Goal: Navigation & Orientation: Find specific page/section

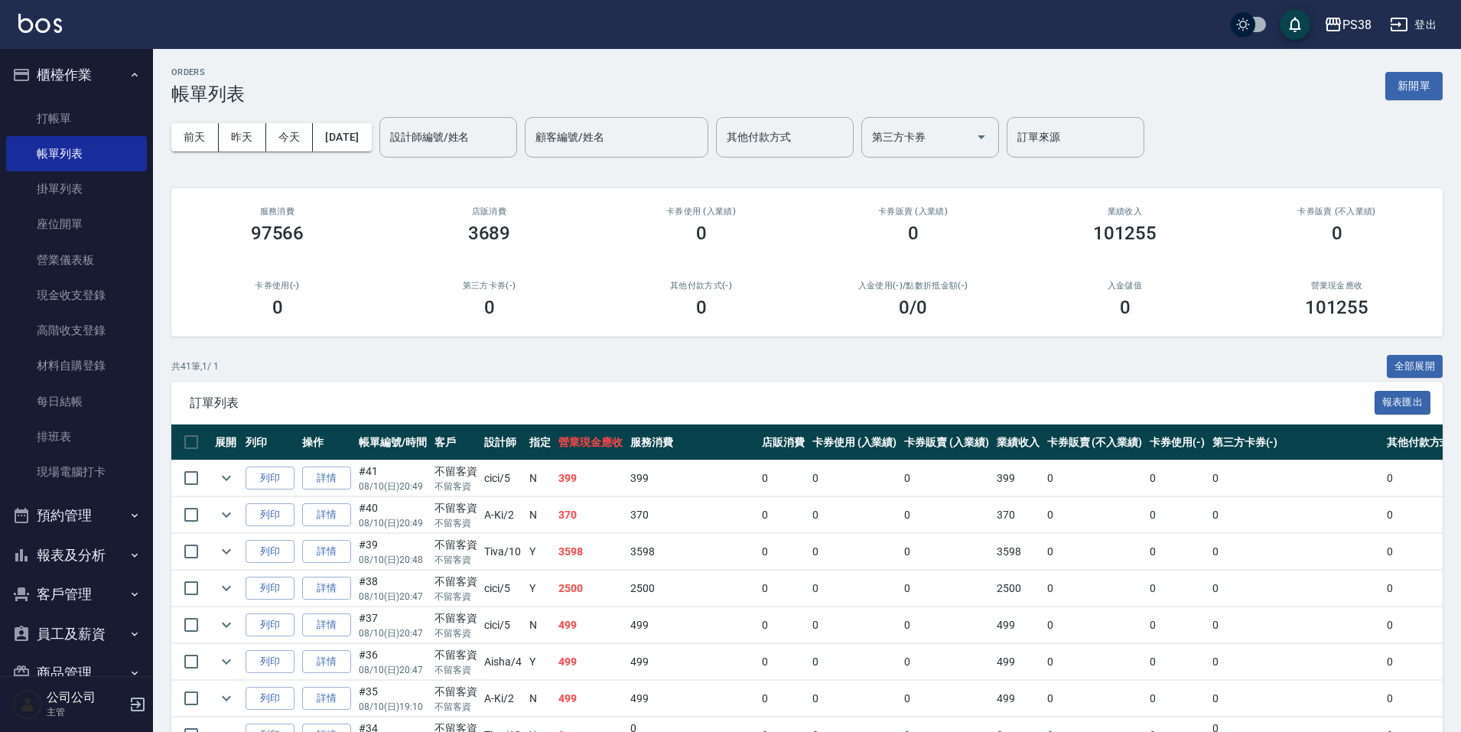
click at [52, 632] on button "員工及薪資" at bounding box center [76, 634] width 141 height 40
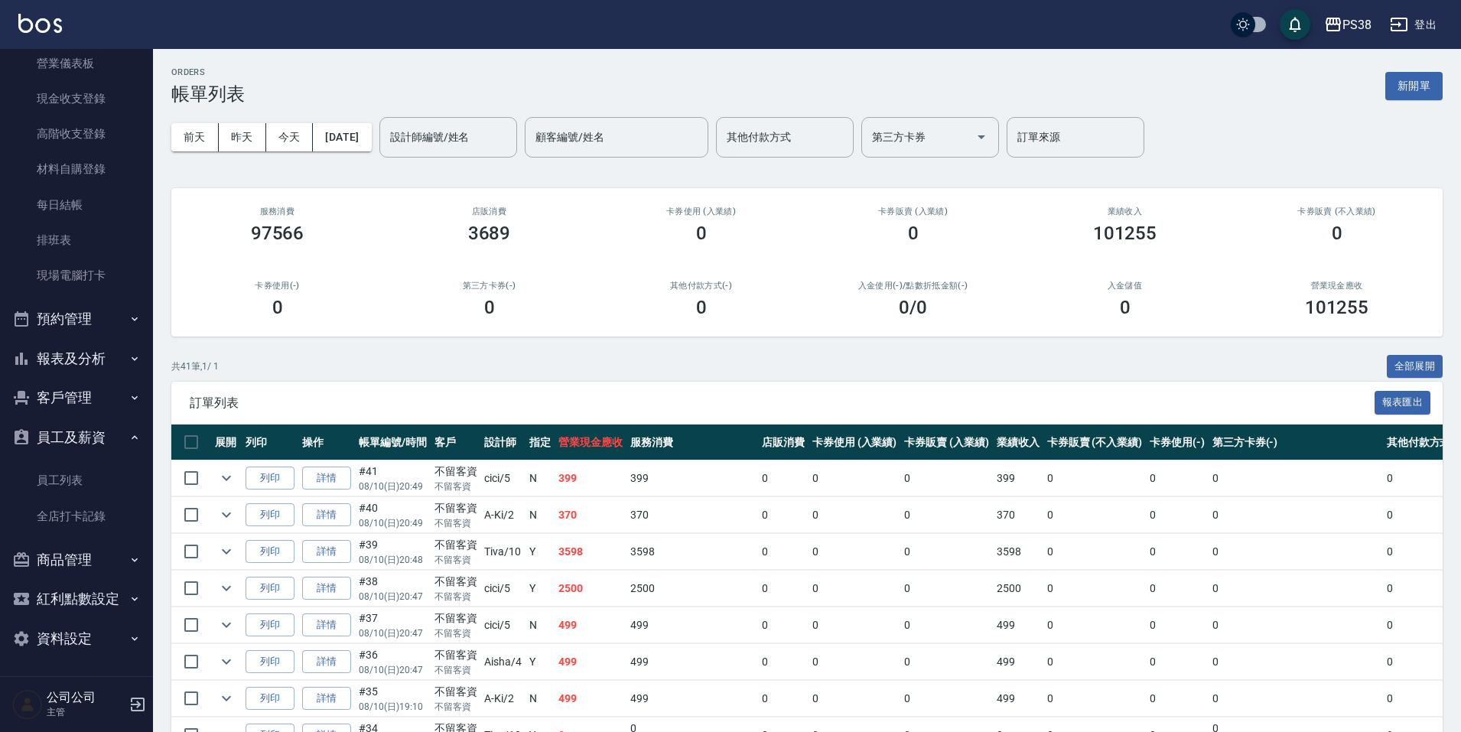
scroll to position [76, 0]
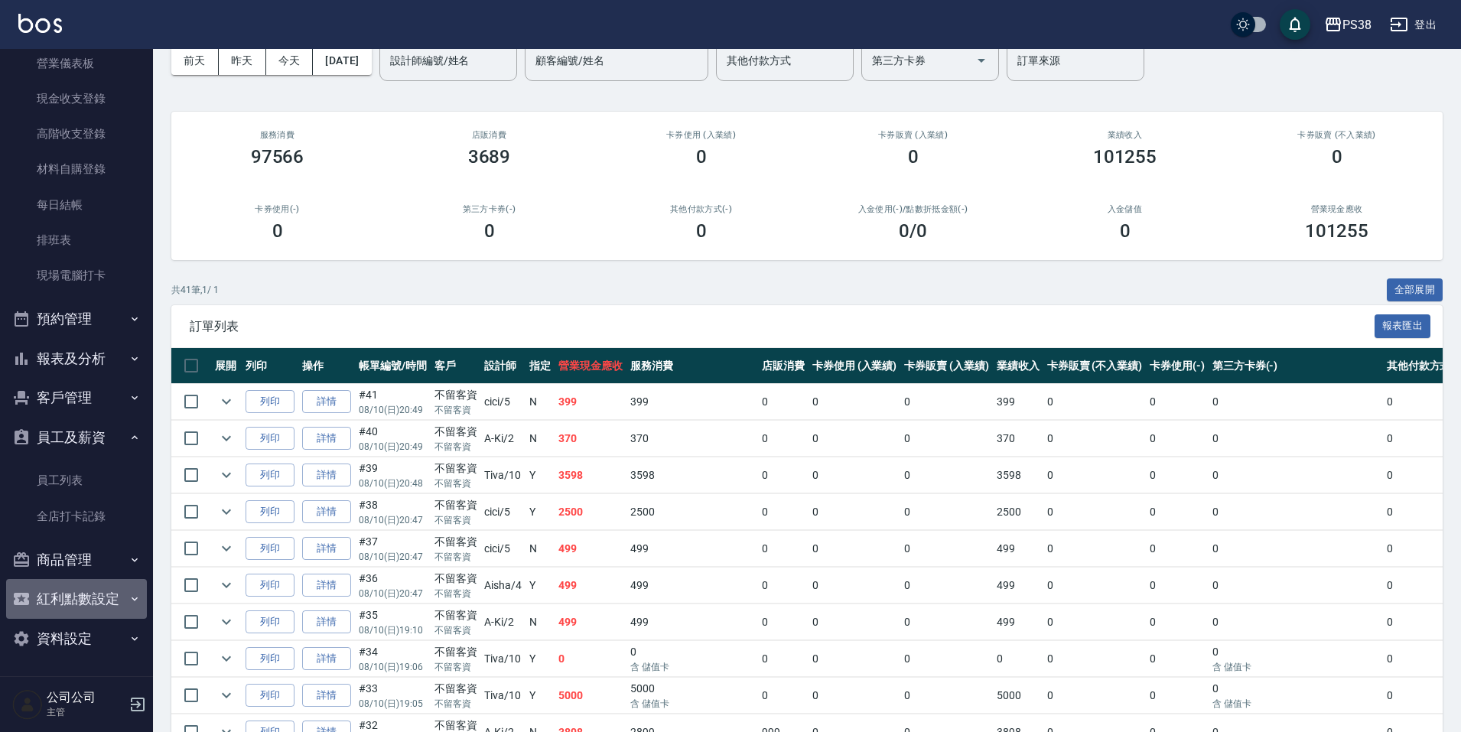
click at [97, 596] on button "紅利點數設定" at bounding box center [76, 599] width 141 height 40
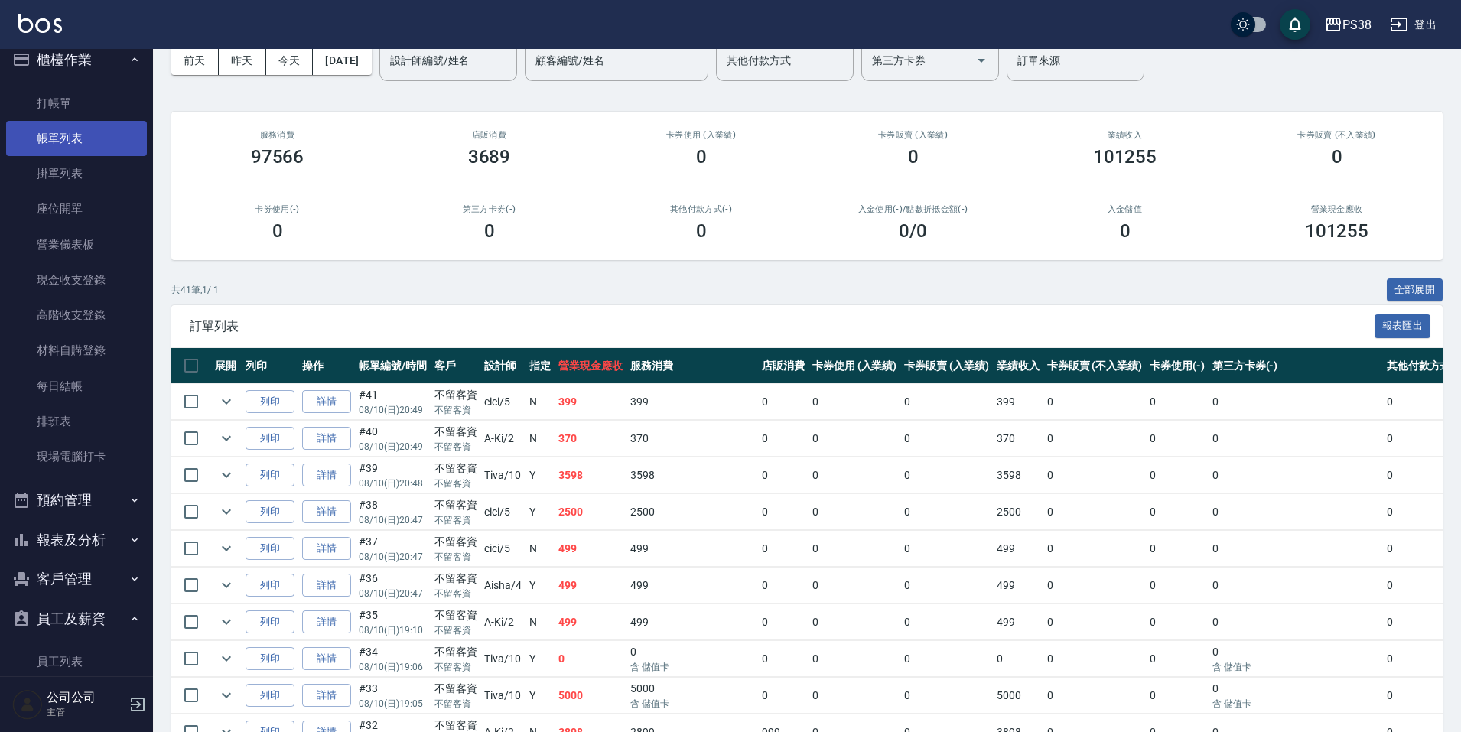
scroll to position [0, 0]
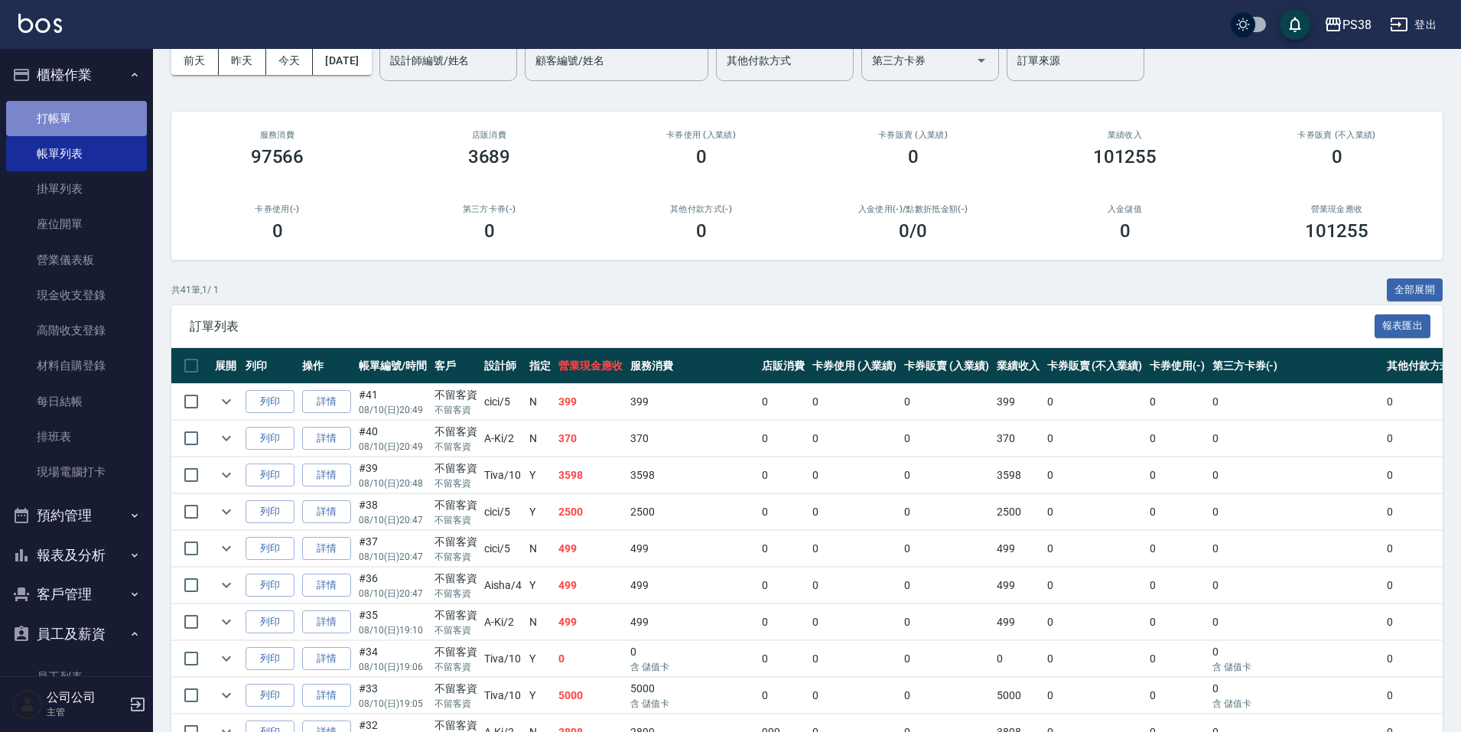
click at [93, 111] on link "打帳單" at bounding box center [76, 118] width 141 height 35
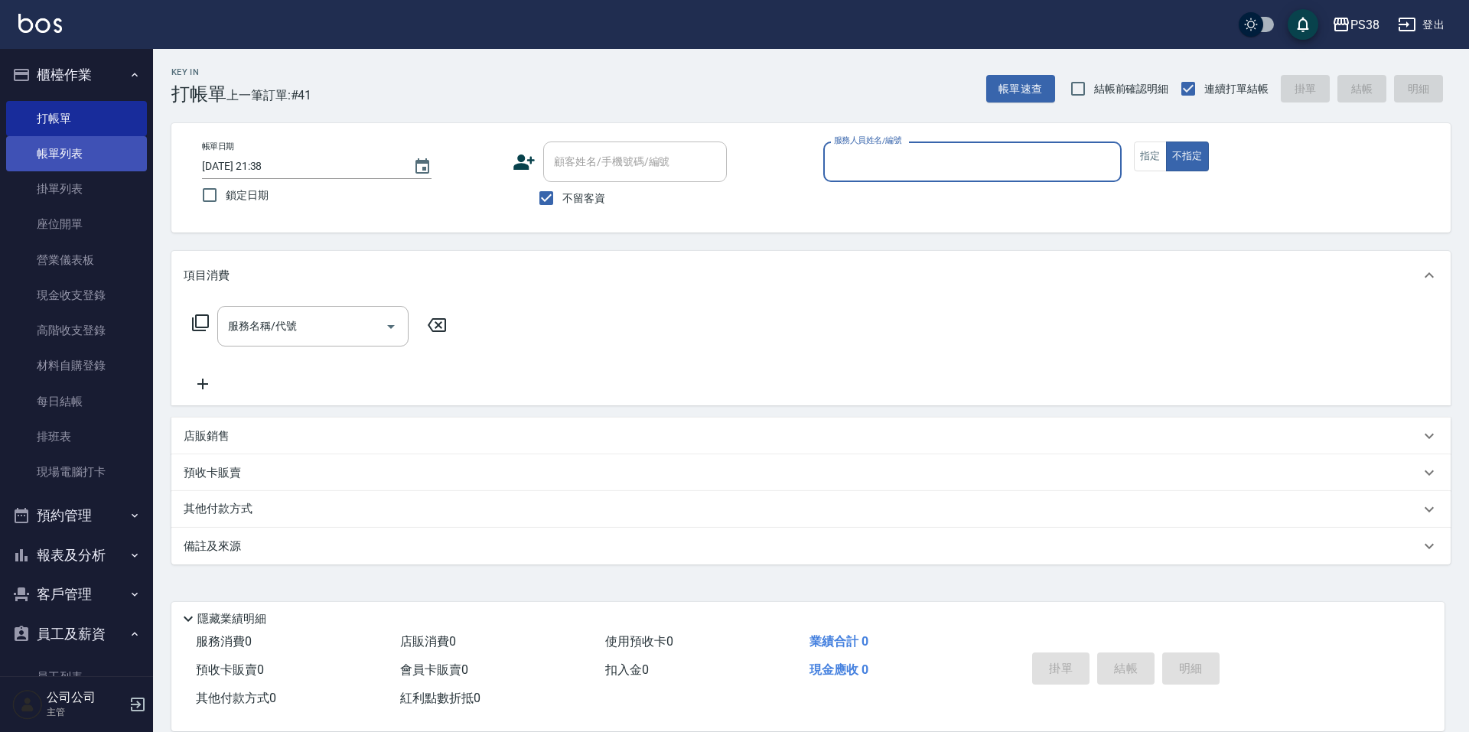
click at [70, 157] on link "帳單列表" at bounding box center [76, 153] width 141 height 35
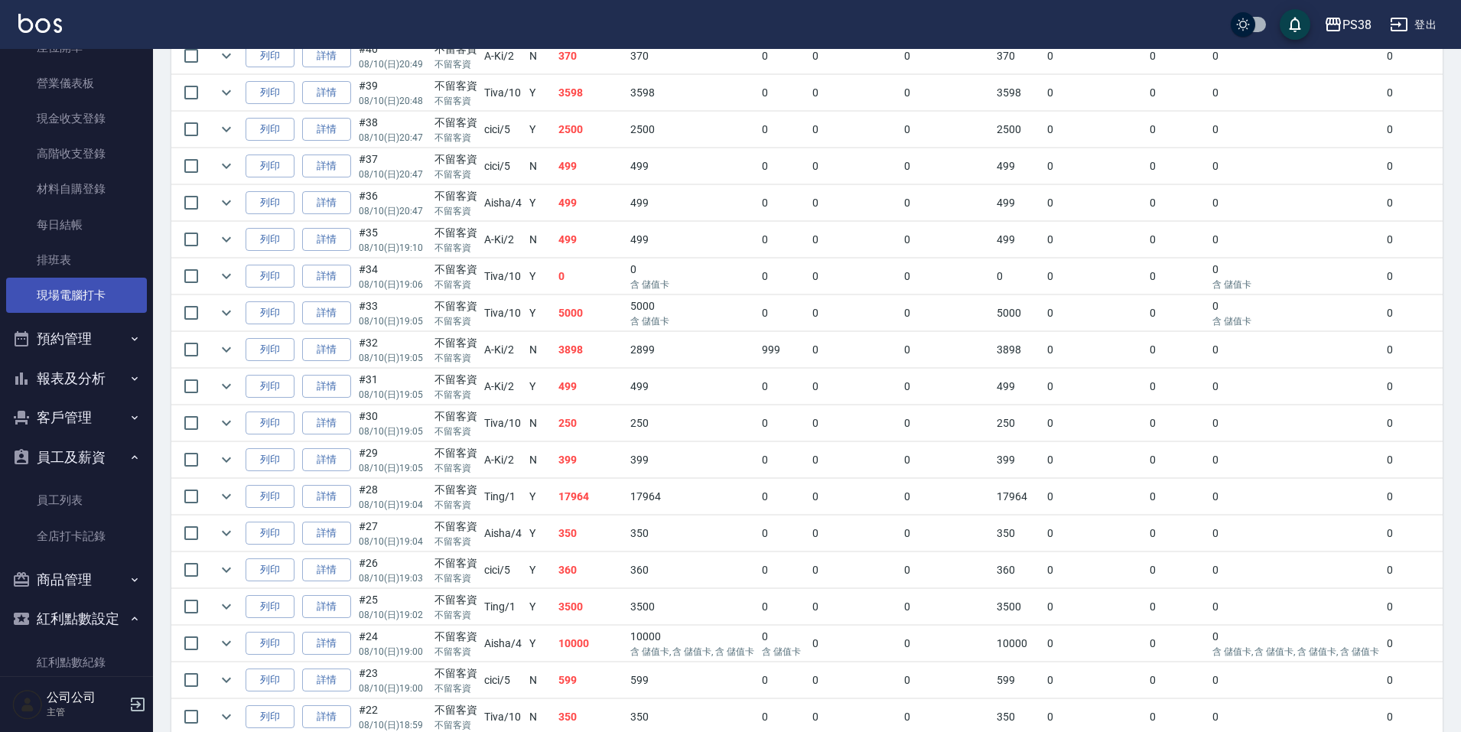
scroll to position [15, 0]
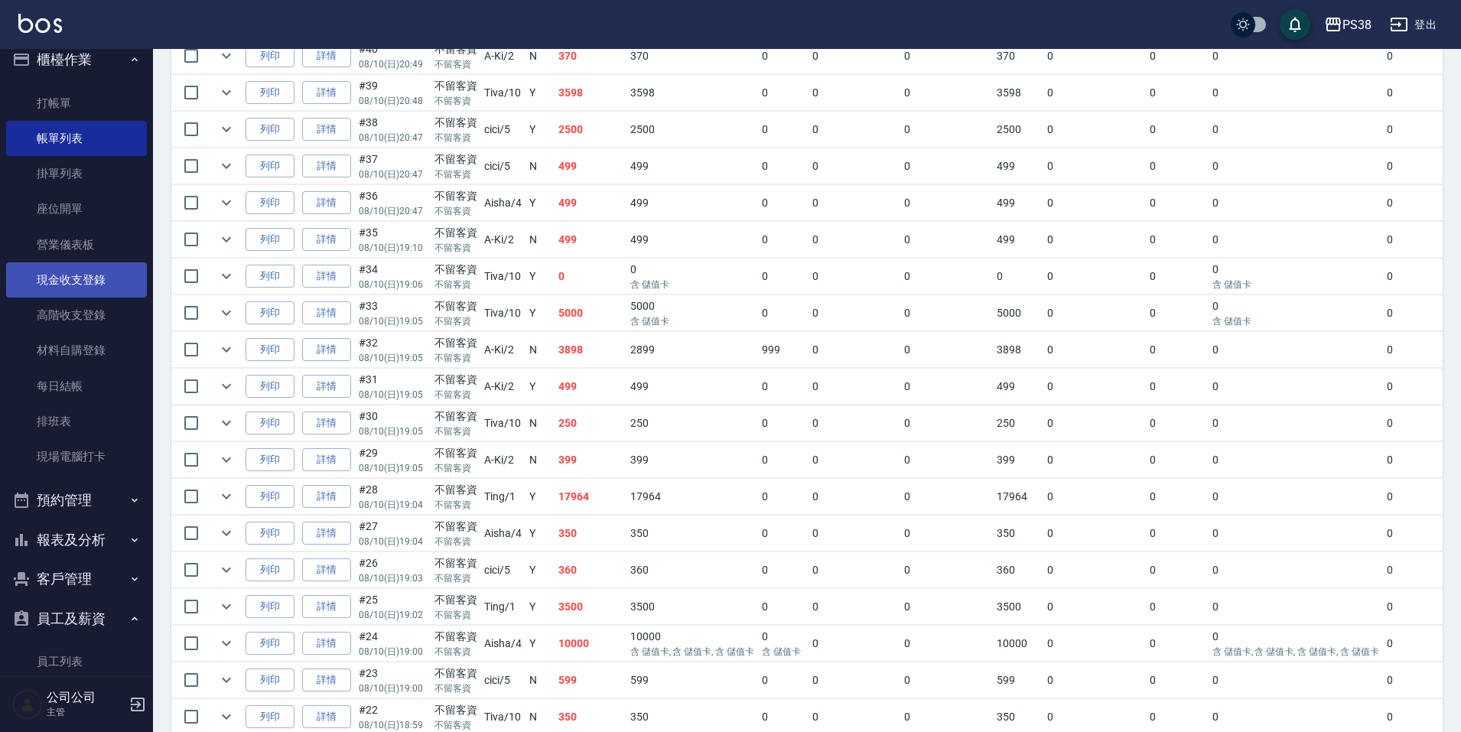
click at [70, 263] on link "現金收支登錄" at bounding box center [76, 279] width 141 height 35
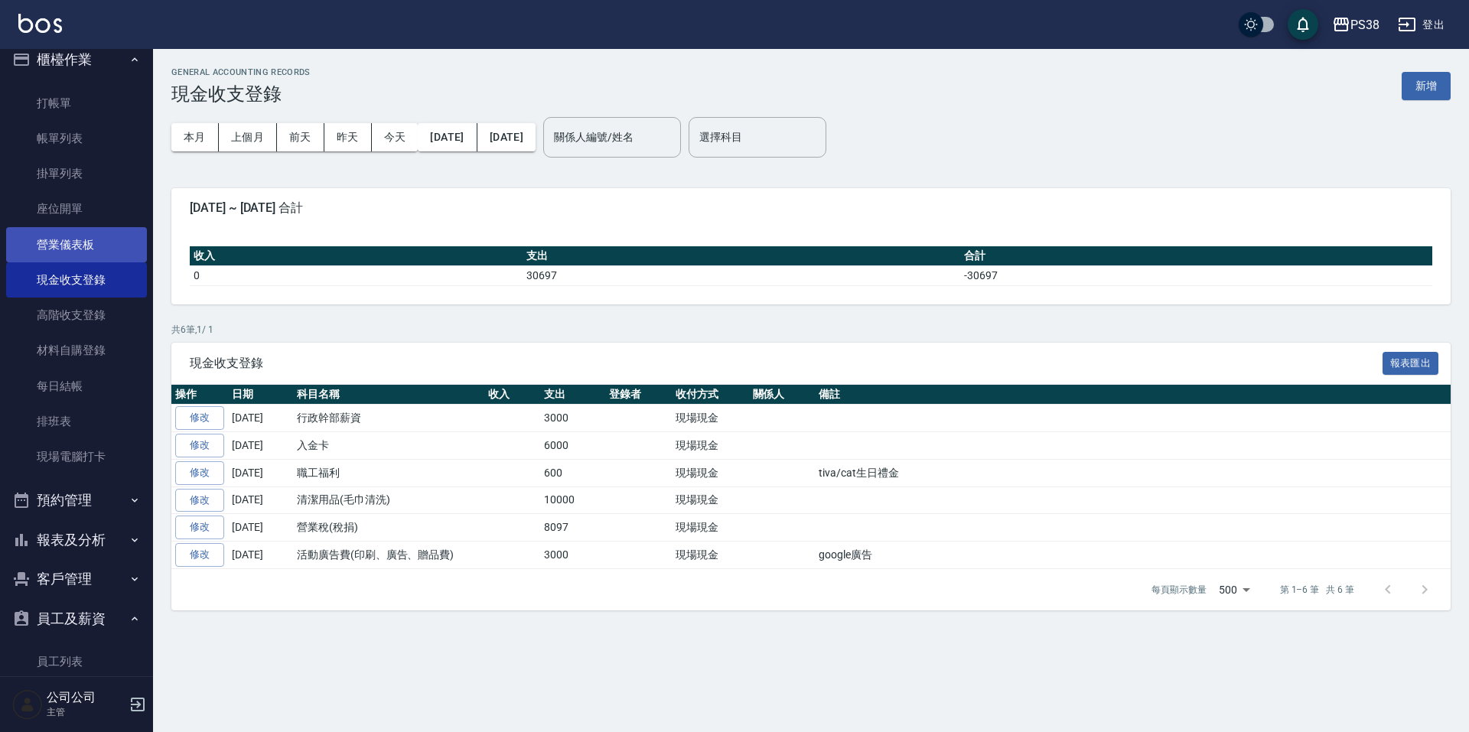
click at [73, 240] on link "營業儀表板" at bounding box center [76, 244] width 141 height 35
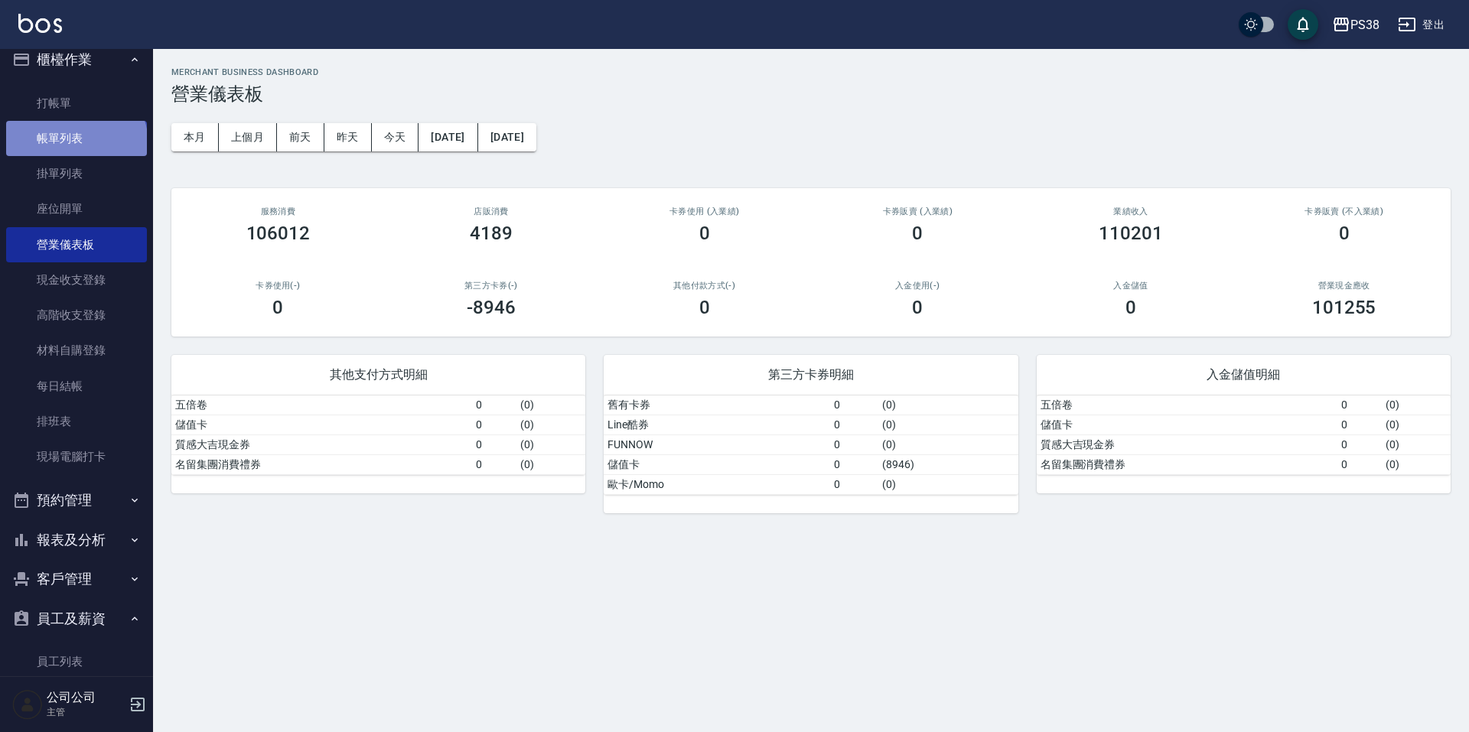
click at [75, 145] on link "帳單列表" at bounding box center [76, 138] width 141 height 35
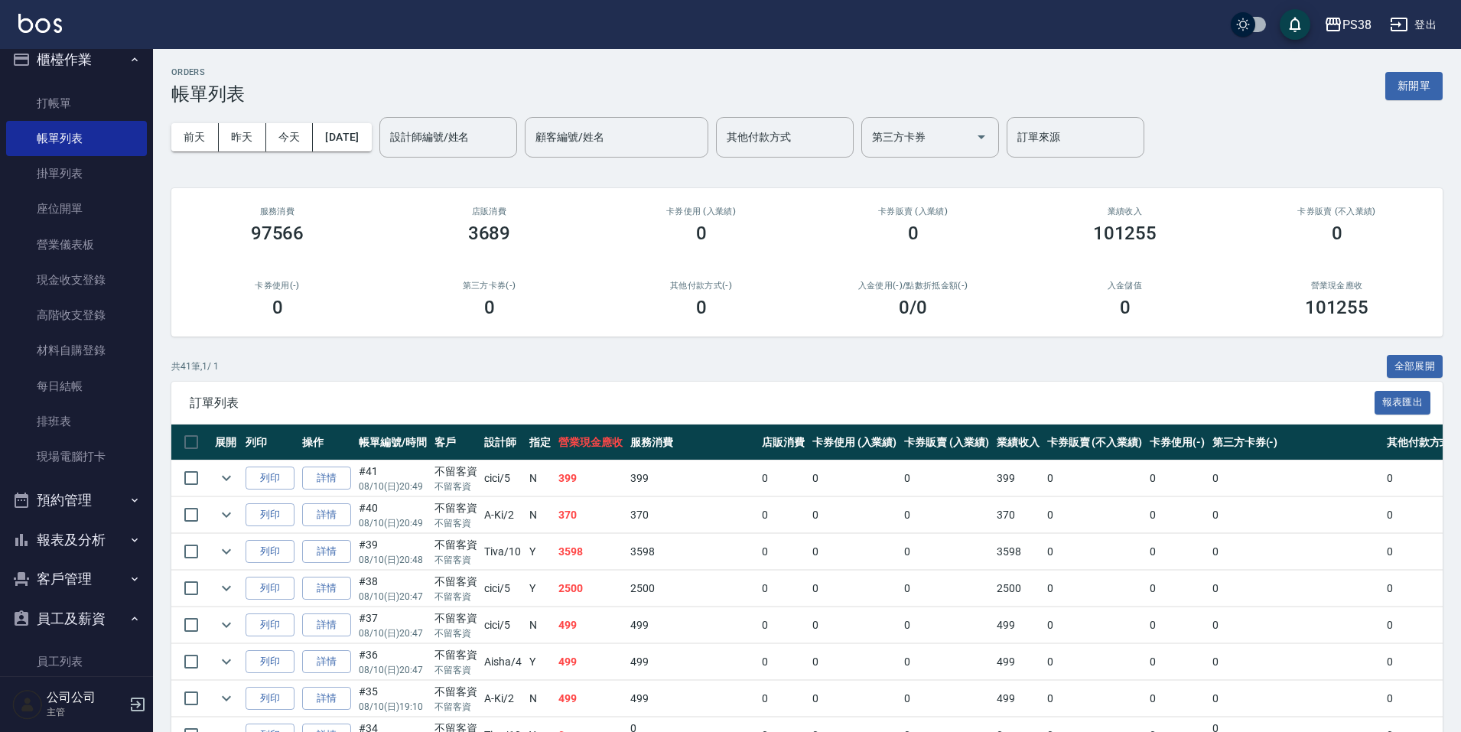
click at [114, 500] on button "預約管理" at bounding box center [76, 500] width 141 height 40
click at [115, 499] on button "預約管理" at bounding box center [76, 500] width 141 height 40
click at [121, 532] on button "報表及分析" at bounding box center [76, 540] width 141 height 40
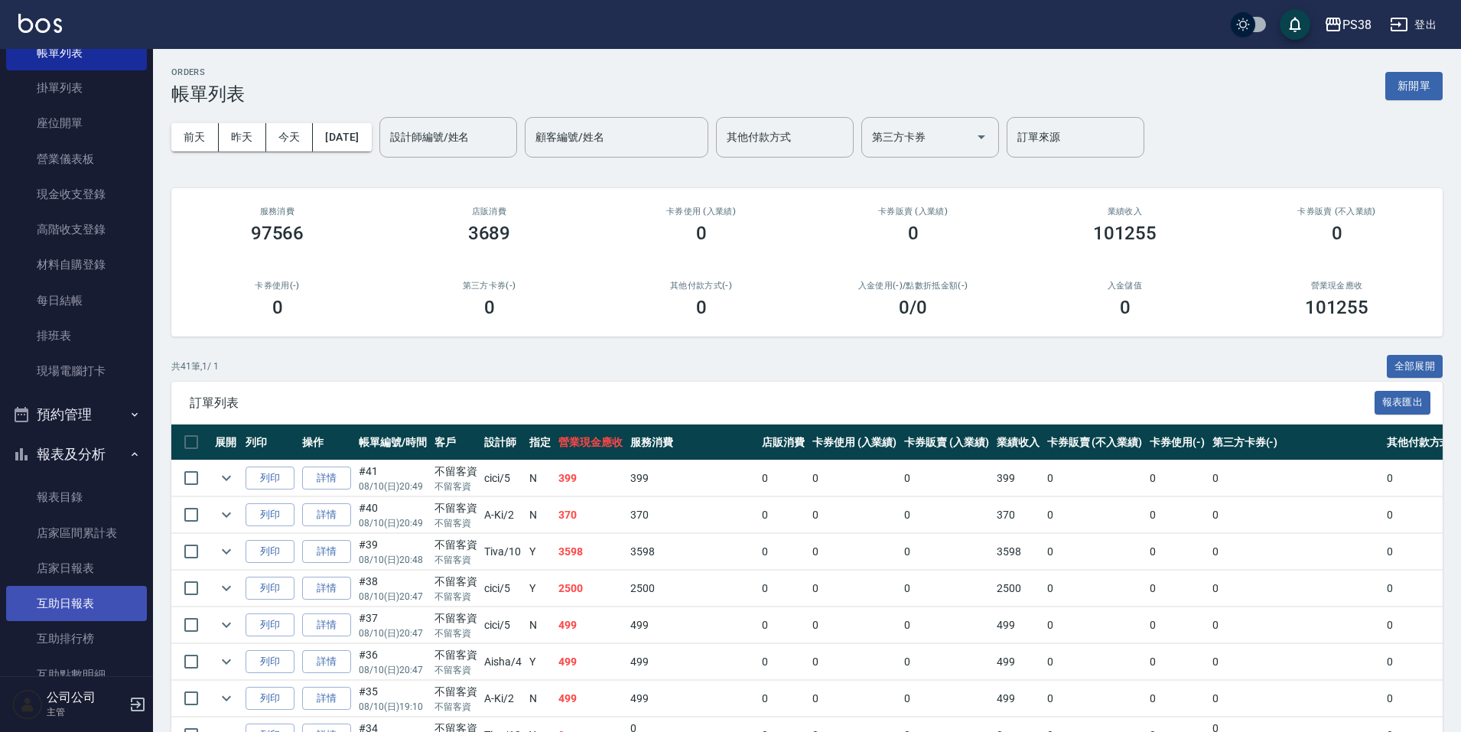
scroll to position [168, 0]
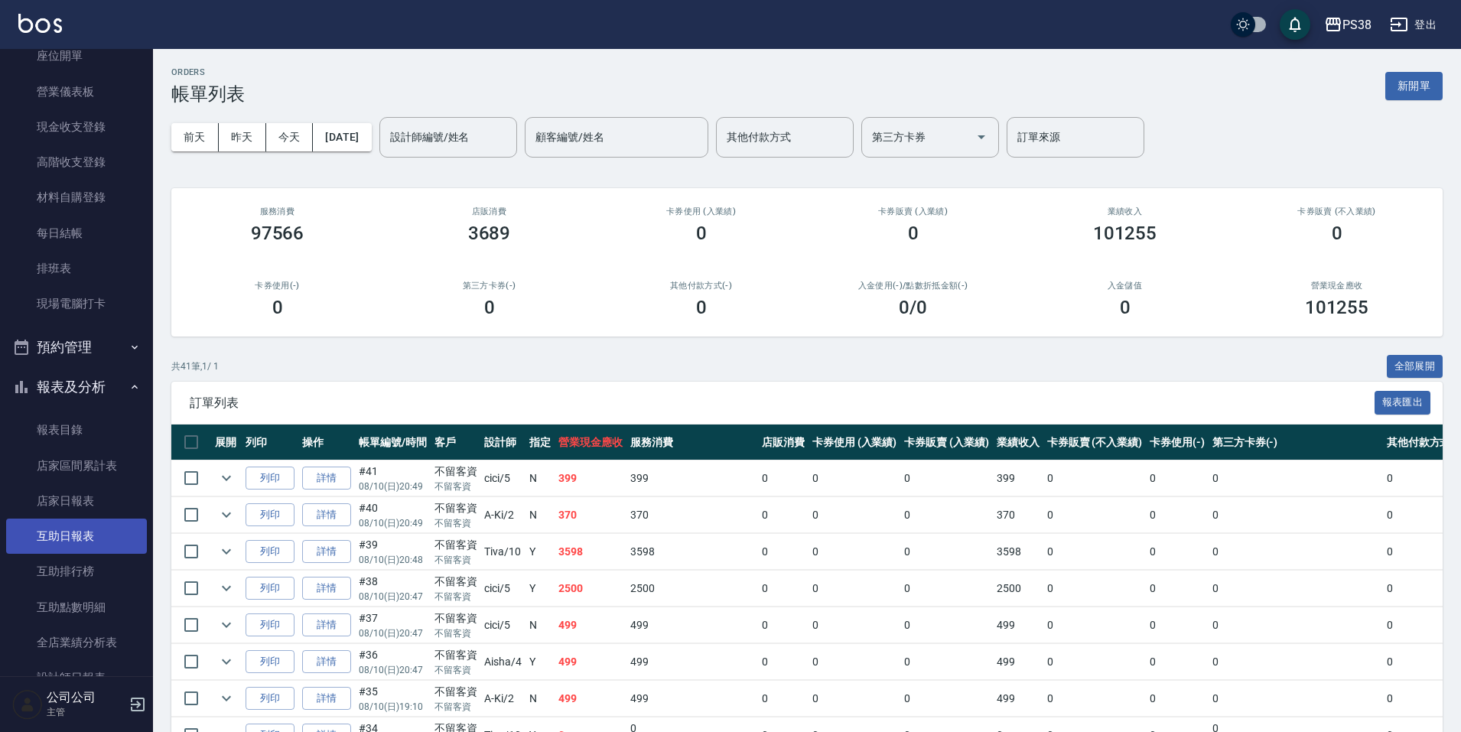
click at [93, 537] on link "互助日報表" at bounding box center [76, 536] width 141 height 35
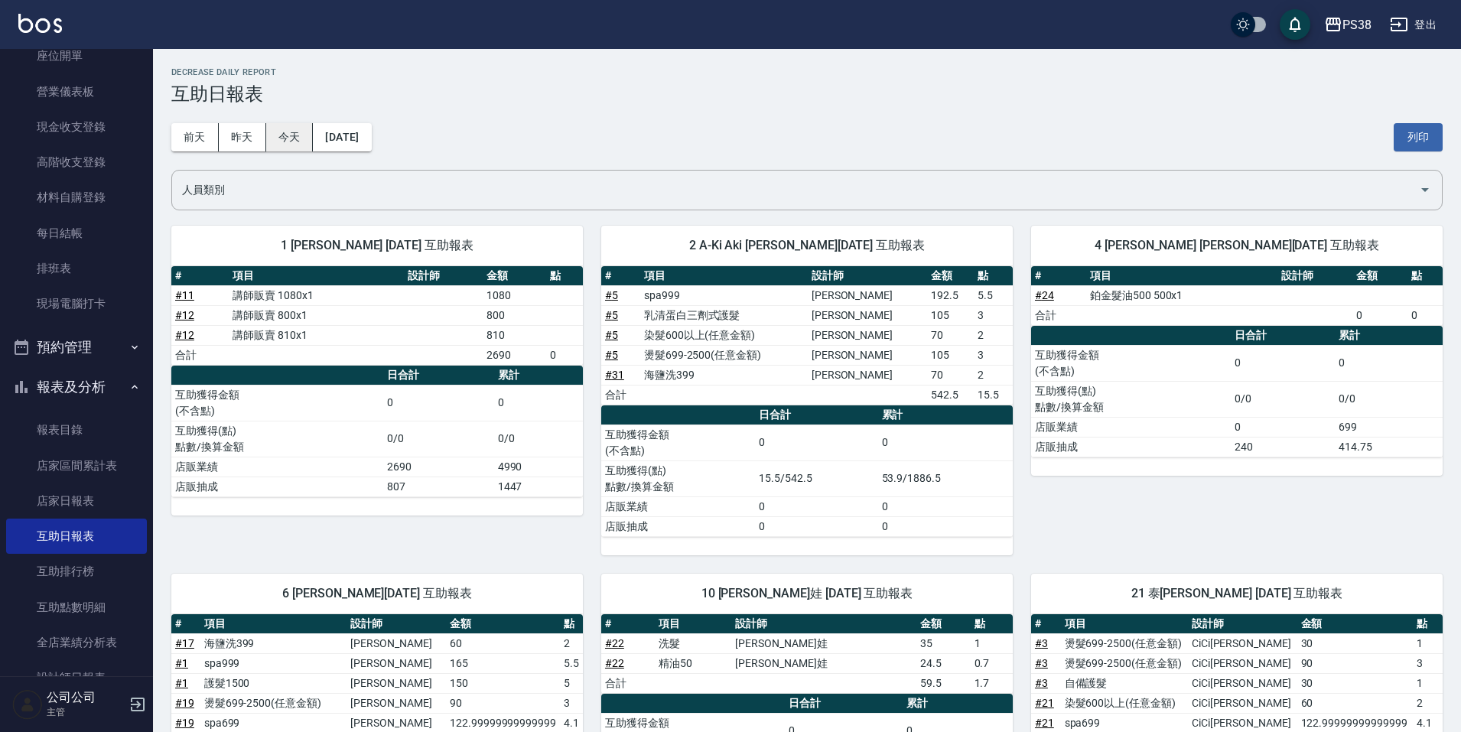
click at [298, 132] on button "今天" at bounding box center [289, 137] width 47 height 28
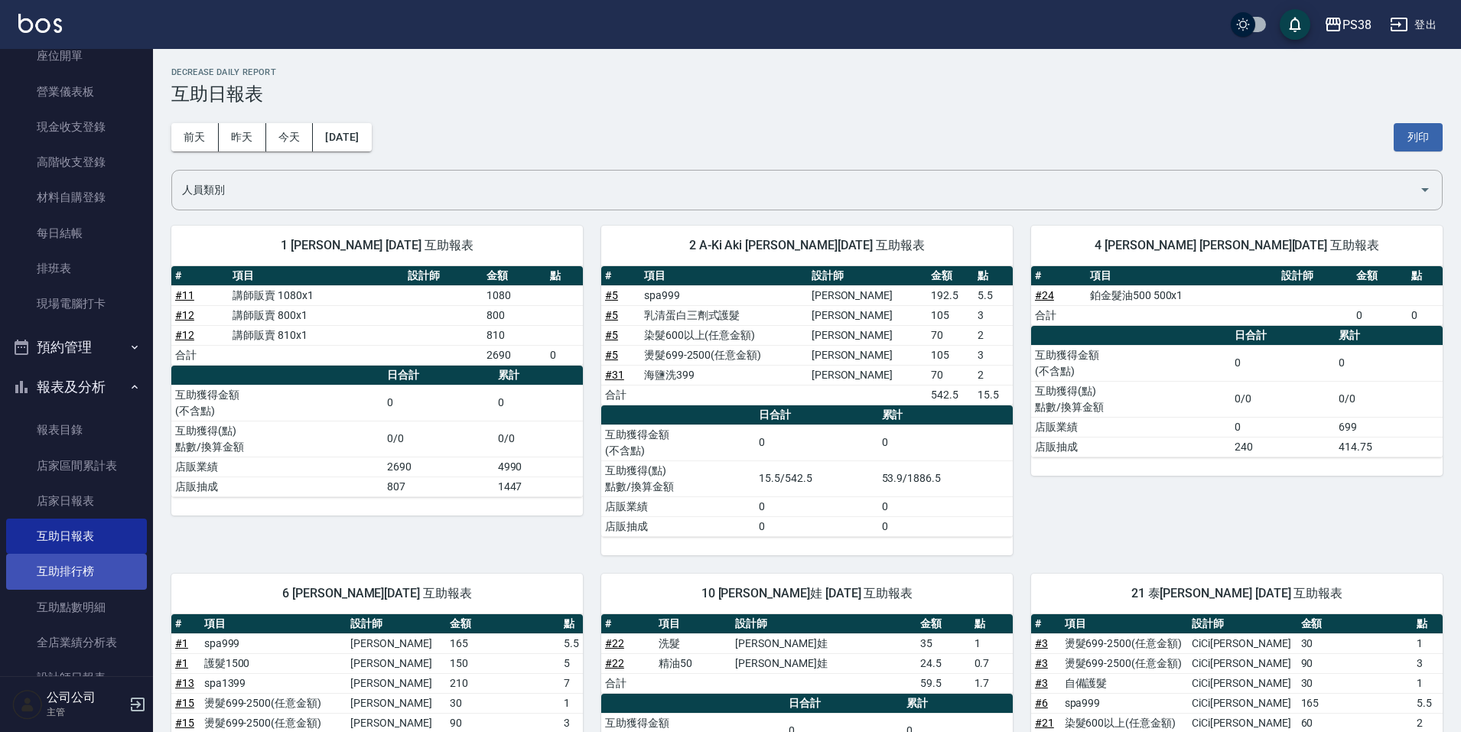
click at [64, 579] on link "互助排行榜" at bounding box center [76, 571] width 141 height 35
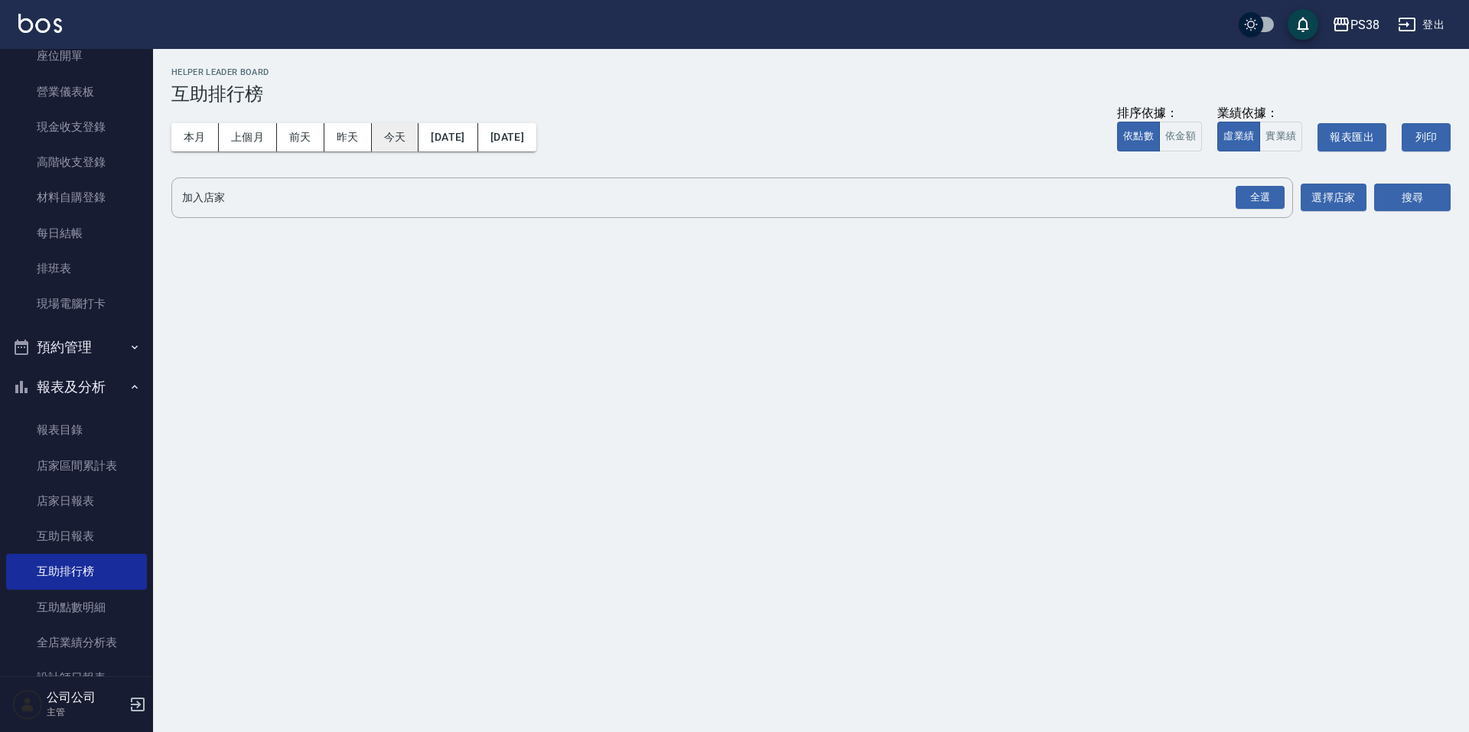
click at [408, 127] on button "今天" at bounding box center [395, 137] width 47 height 28
click at [47, 616] on link "互助點數明細" at bounding box center [76, 607] width 141 height 35
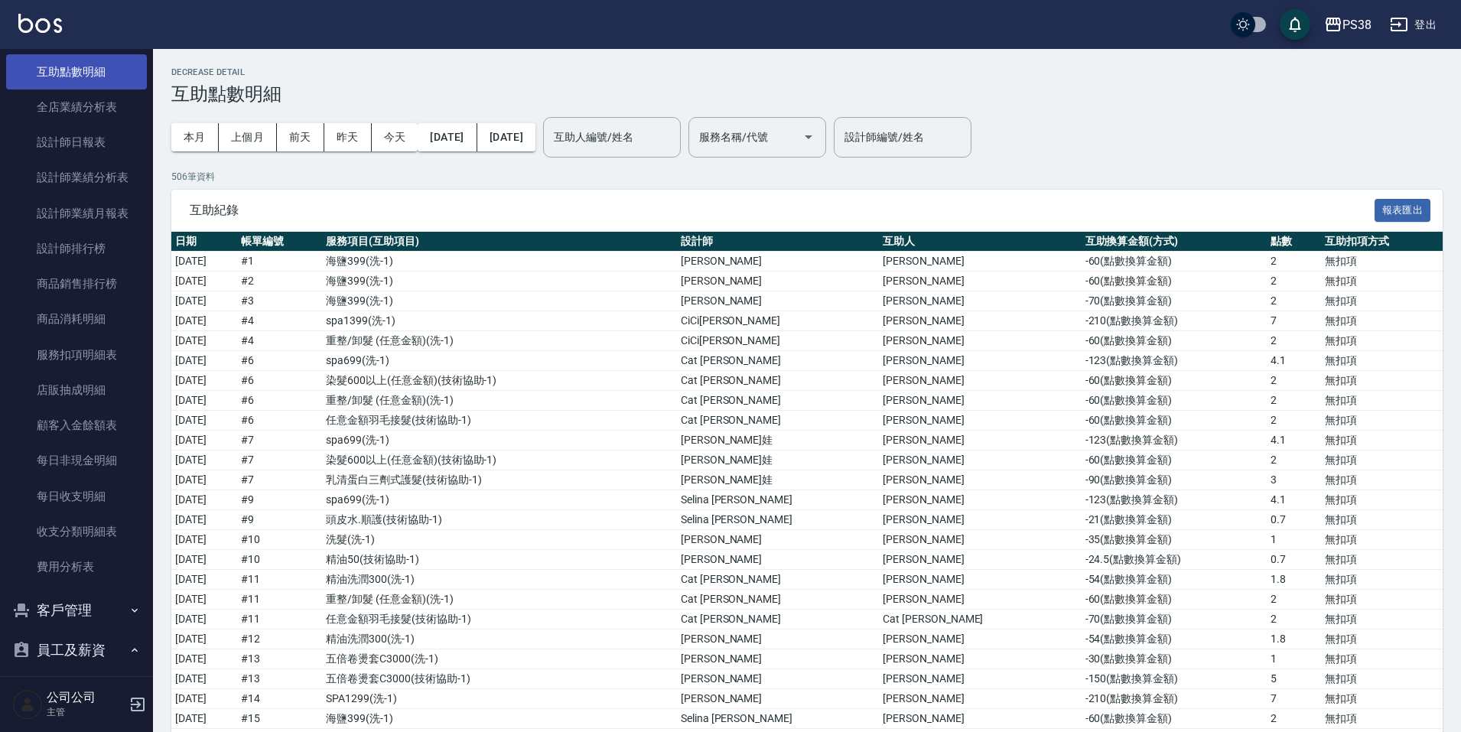
scroll to position [398, 0]
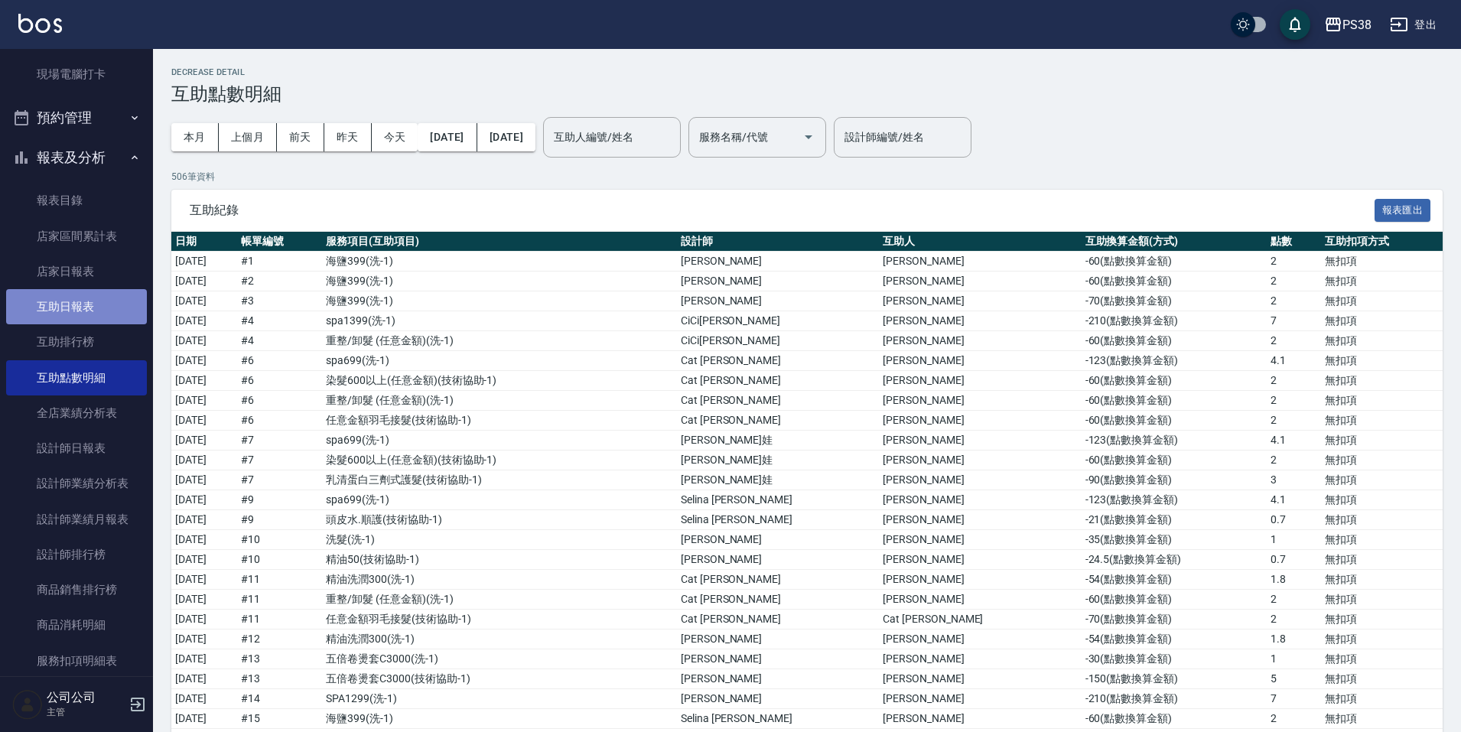
click at [92, 308] on link "互助日報表" at bounding box center [76, 306] width 141 height 35
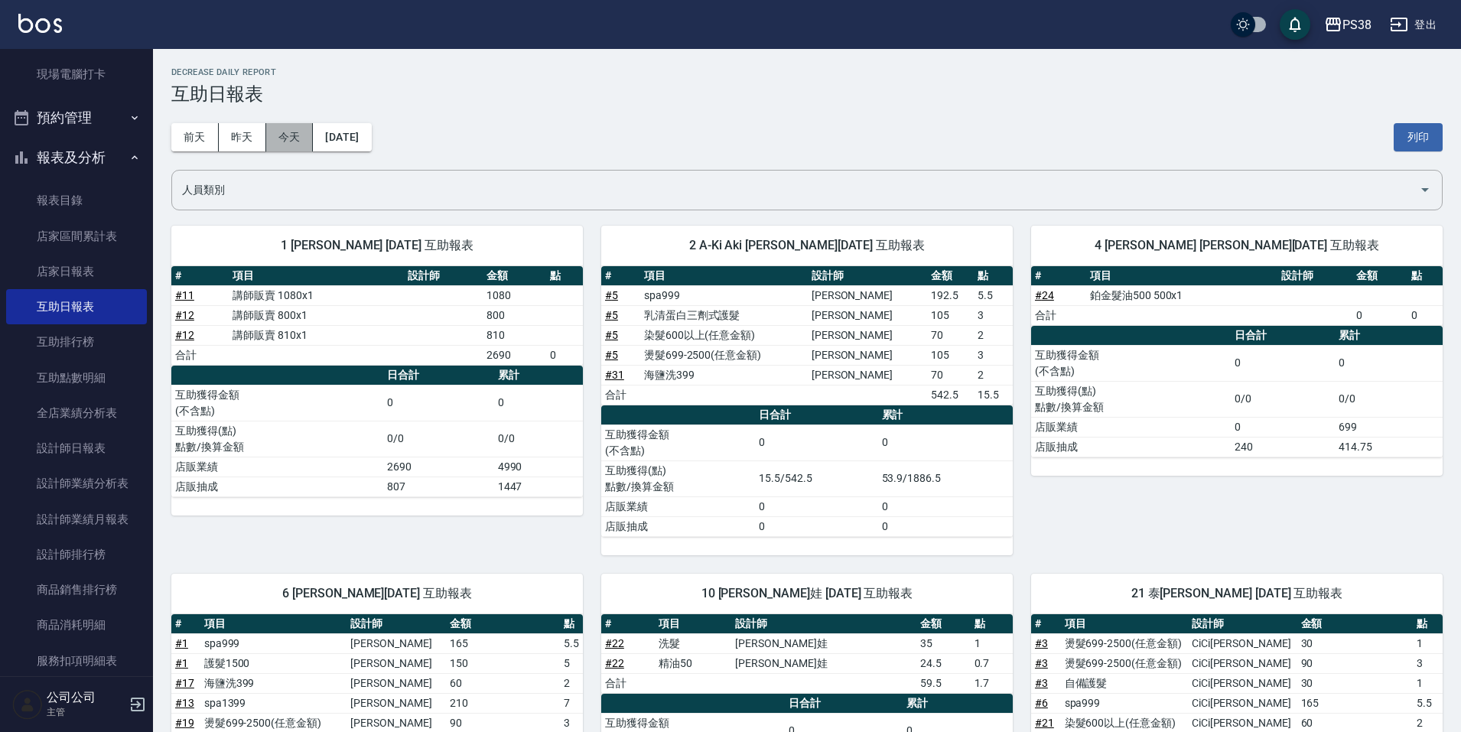
click at [290, 145] on button "今天" at bounding box center [289, 137] width 47 height 28
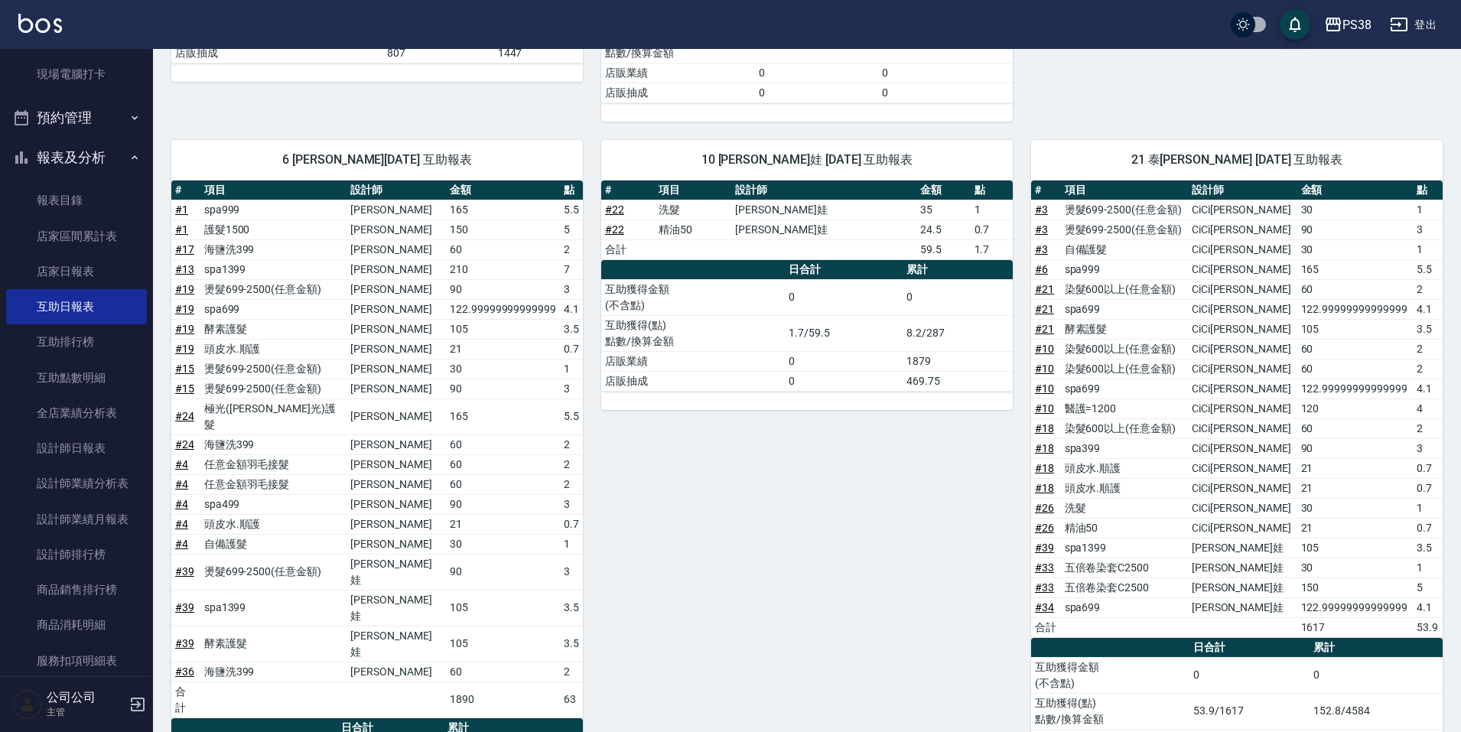
scroll to position [535, 0]
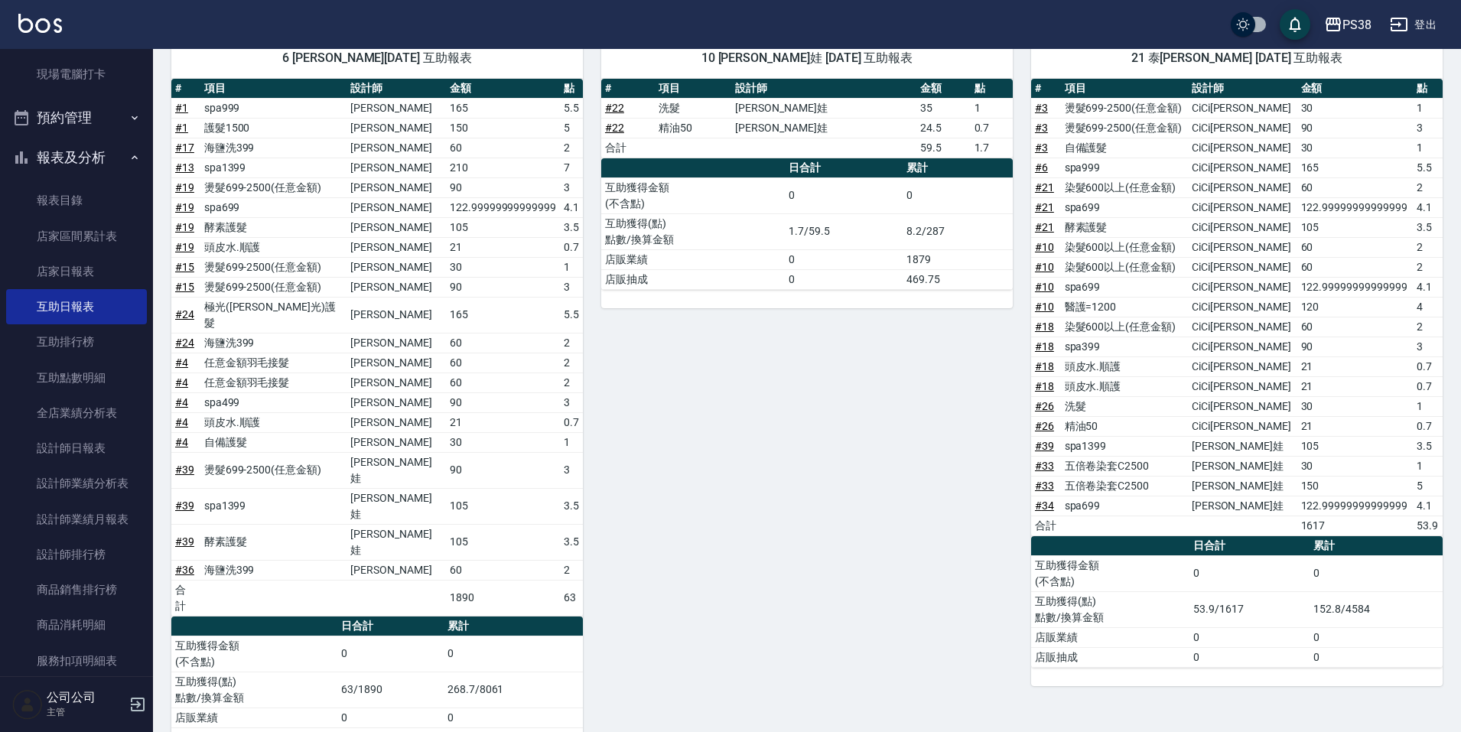
click at [566, 580] on td "63" at bounding box center [571, 598] width 23 height 36
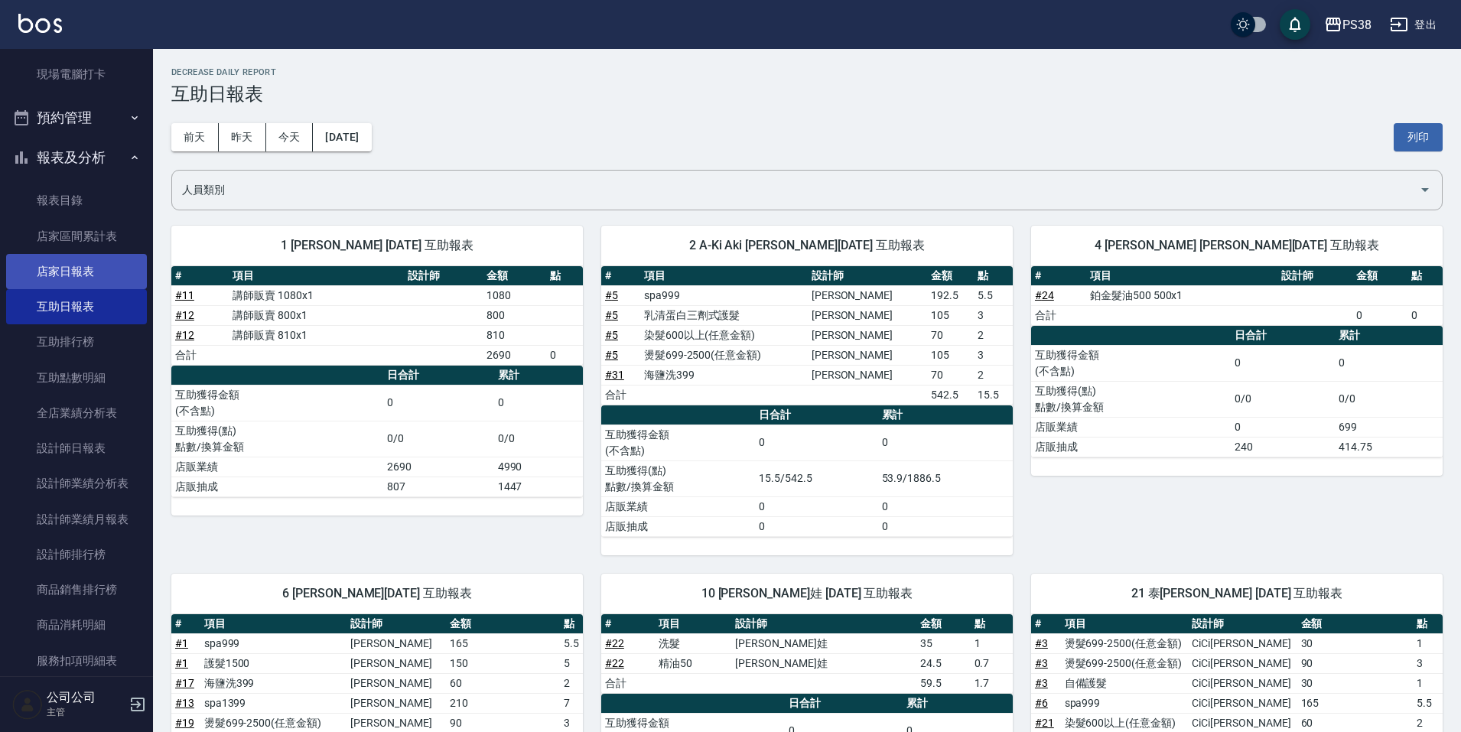
scroll to position [474, 0]
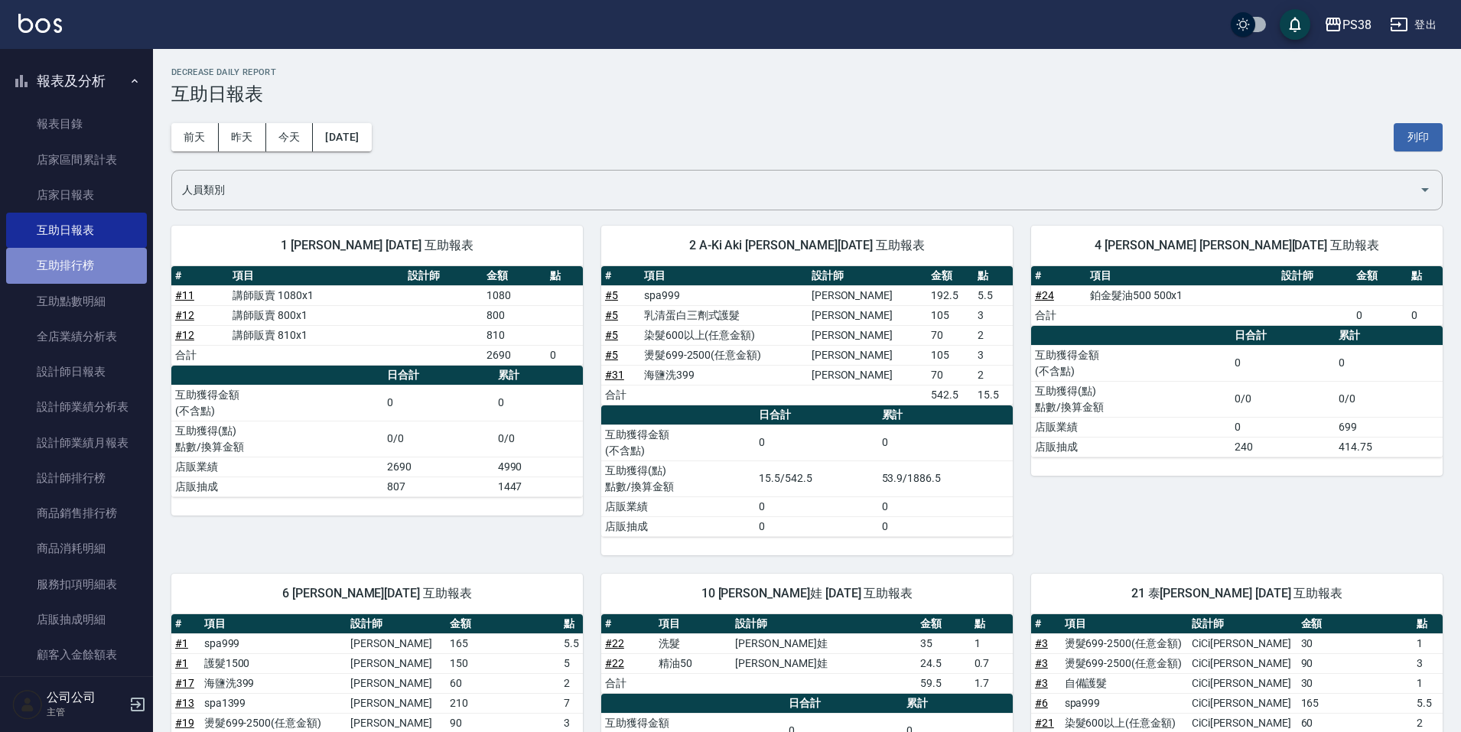
click at [100, 269] on link "互助排行榜" at bounding box center [76, 265] width 141 height 35
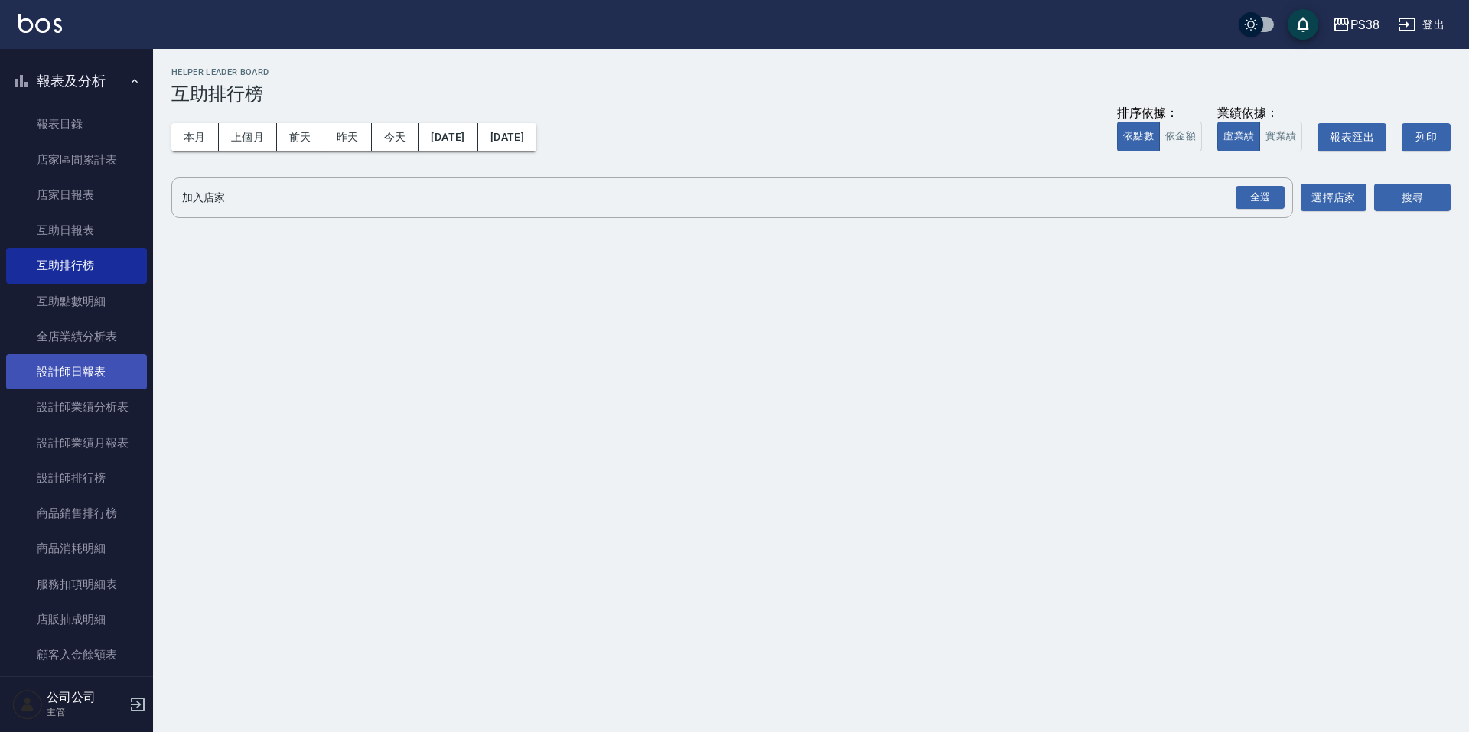
click at [66, 367] on link "設計師日報表" at bounding box center [76, 371] width 141 height 35
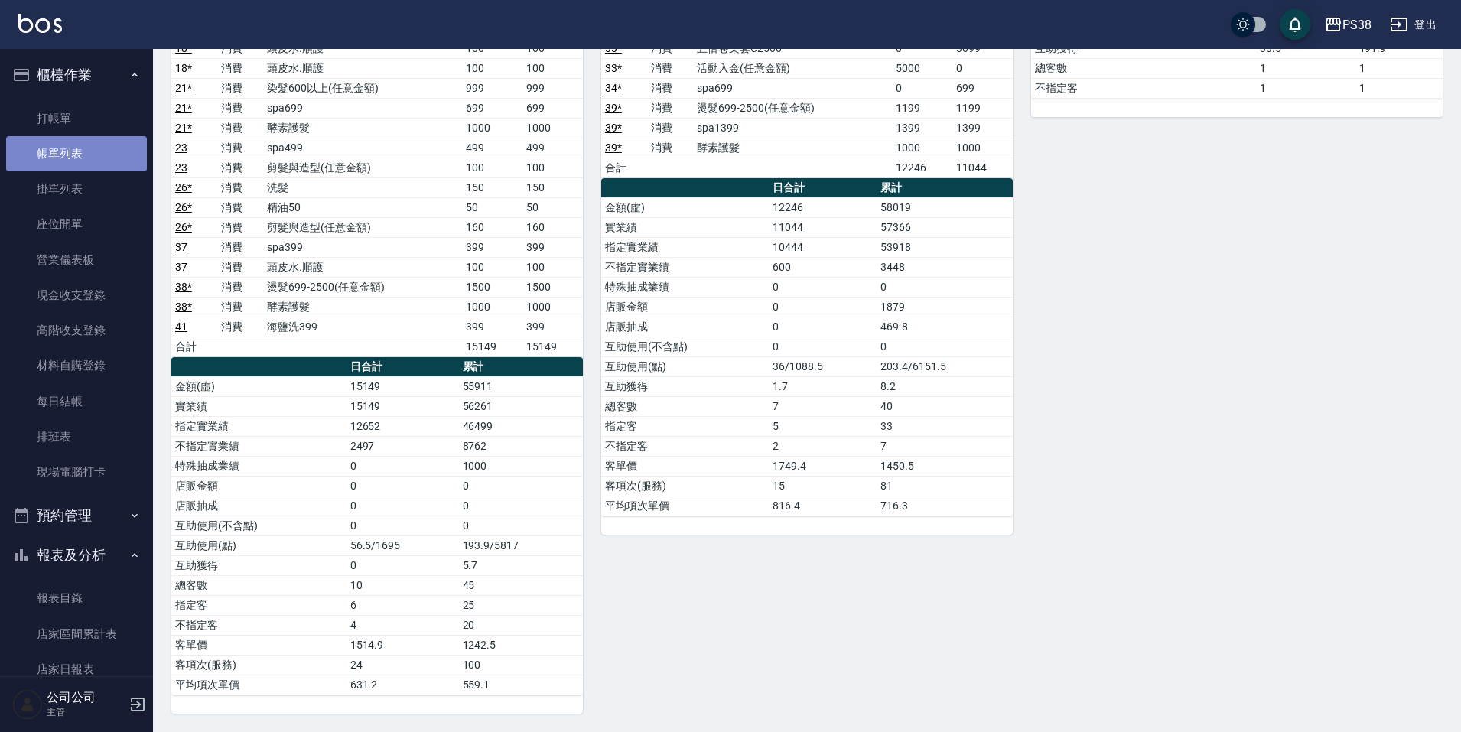
click at [98, 147] on link "帳單列表" at bounding box center [76, 153] width 141 height 35
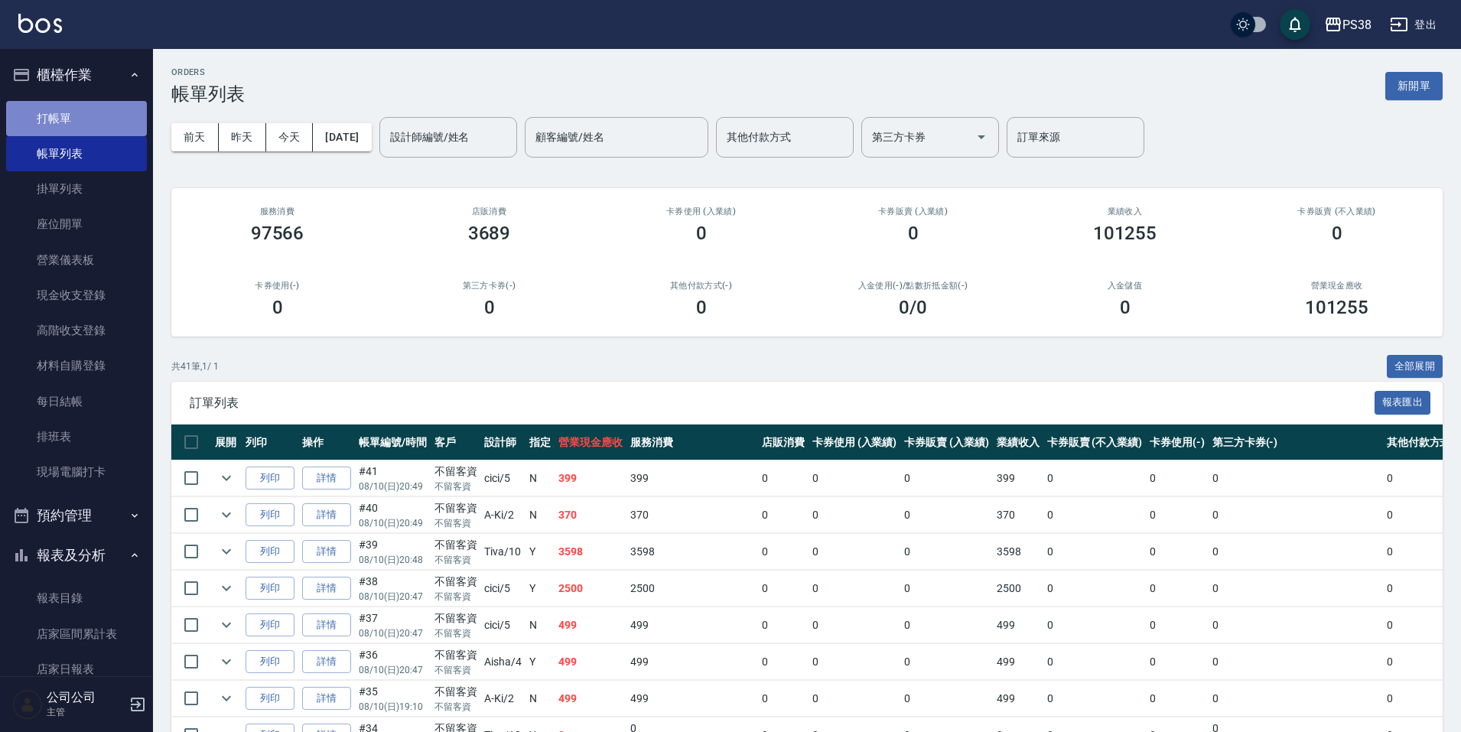
click at [86, 132] on link "打帳單" at bounding box center [76, 118] width 141 height 35
